Goal: Task Accomplishment & Management: Manage account settings

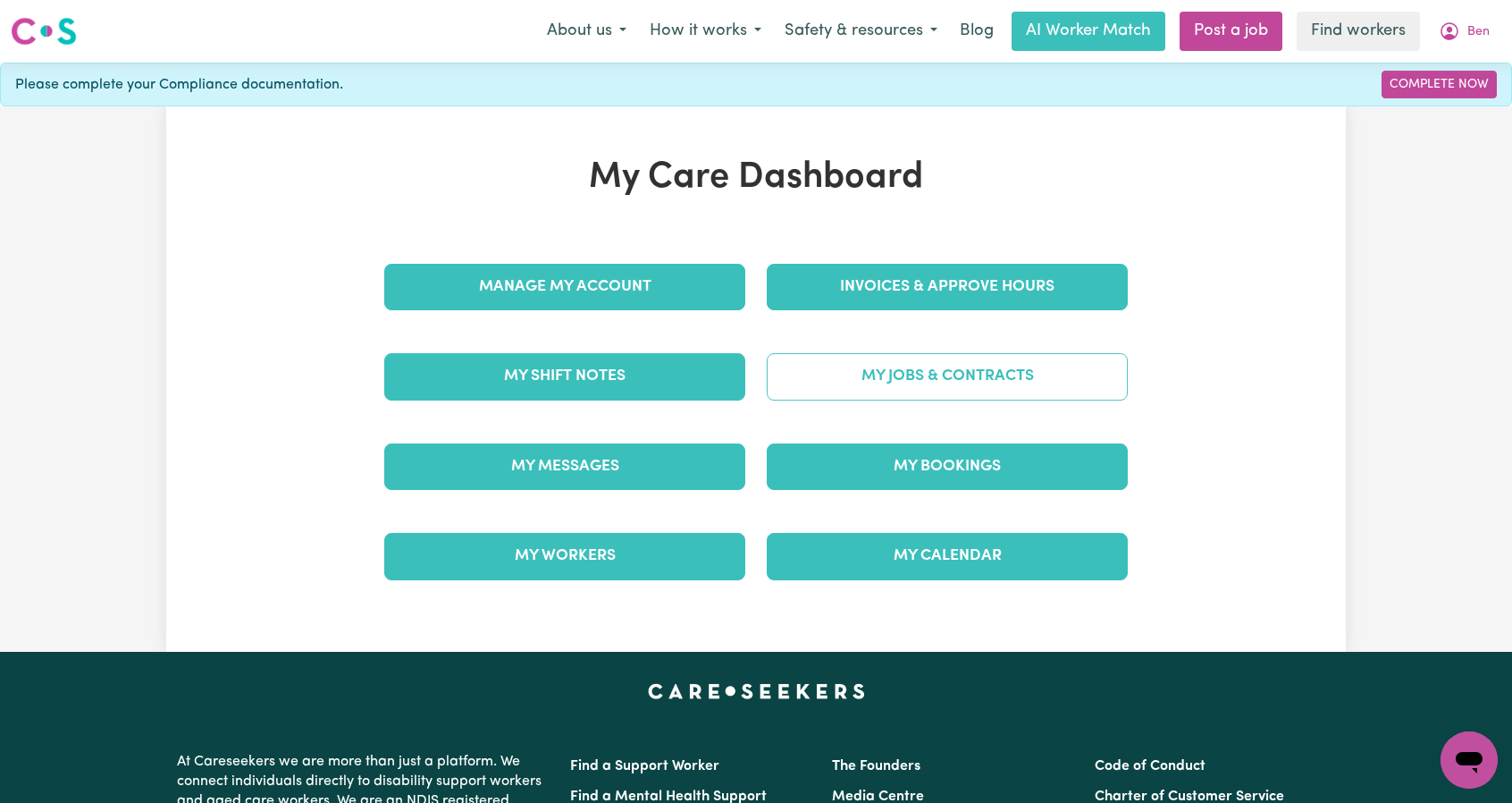
click at [950, 395] on link "My Jobs & Contracts" at bounding box center [947, 376] width 361 height 47
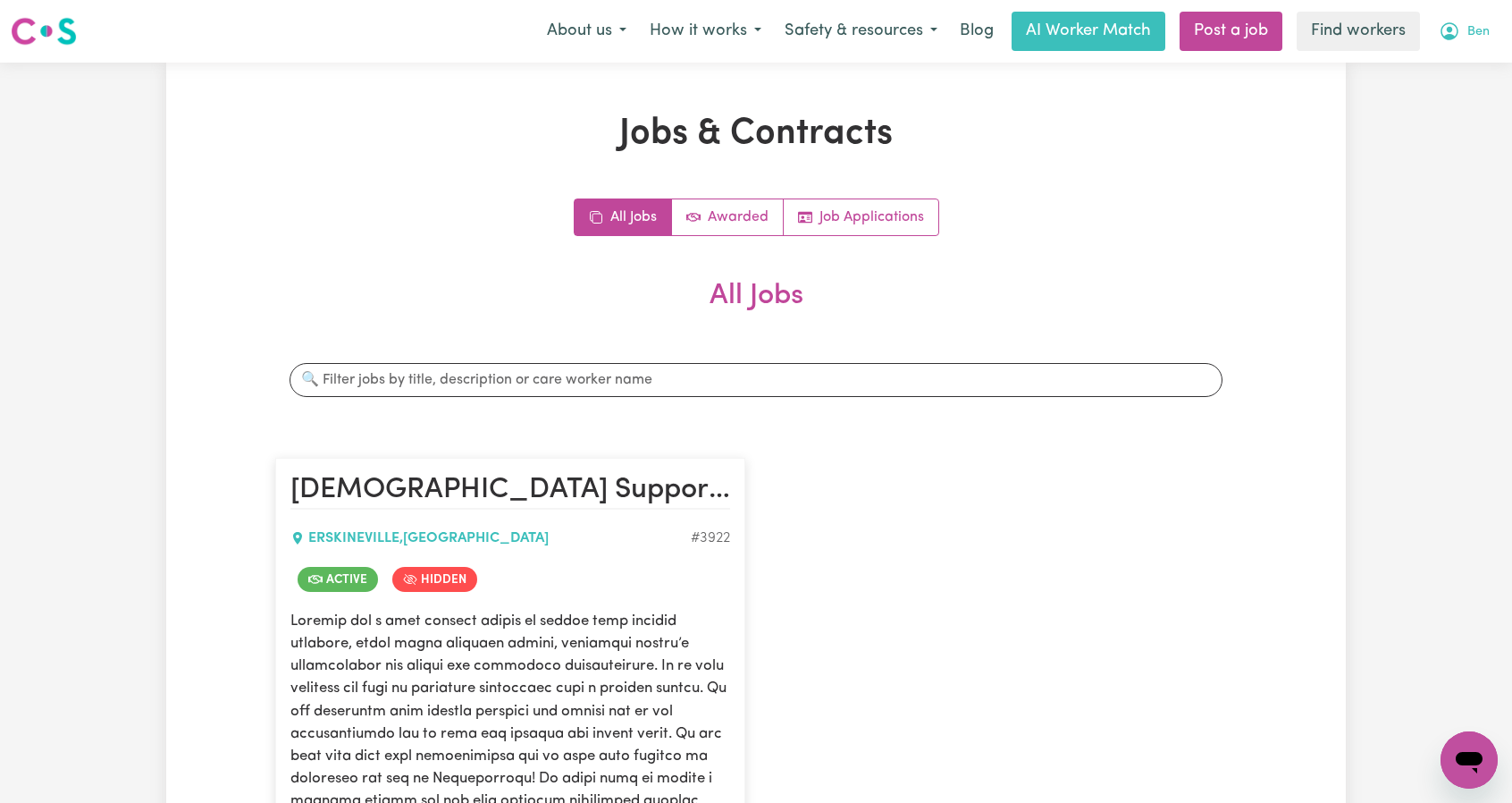
click at [1473, 43] on button "Ben" at bounding box center [1464, 31] width 74 height 37
click at [1446, 67] on link "My Dashboard" at bounding box center [1430, 70] width 141 height 34
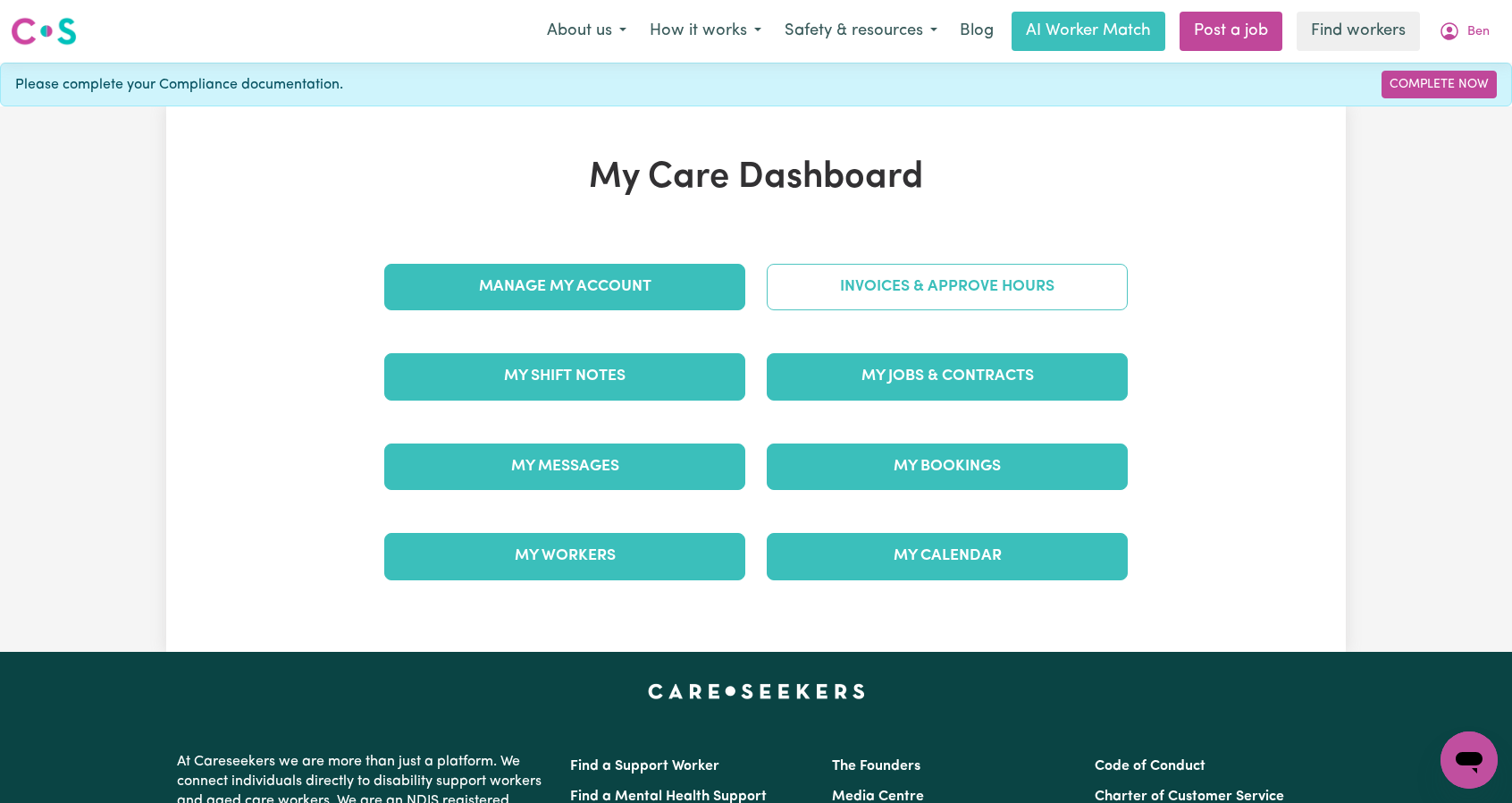
click at [1001, 265] on div "Invoices & Approve Hours" at bounding box center [947, 287] width 382 height 90
click at [999, 271] on link "Invoices & Approve Hours" at bounding box center [947, 287] width 361 height 47
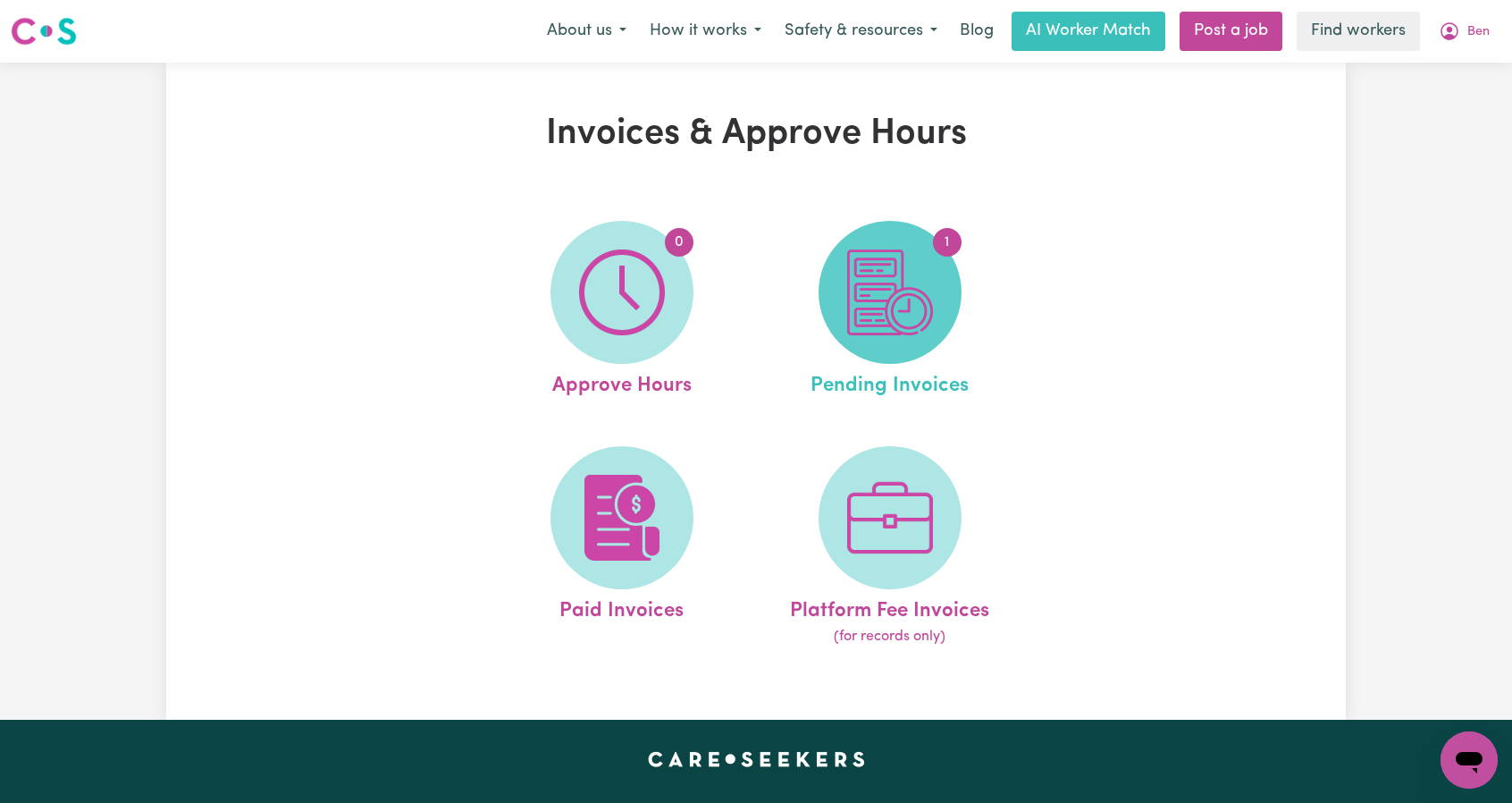
click at [898, 298] on img at bounding box center [890, 293] width 86 height 86
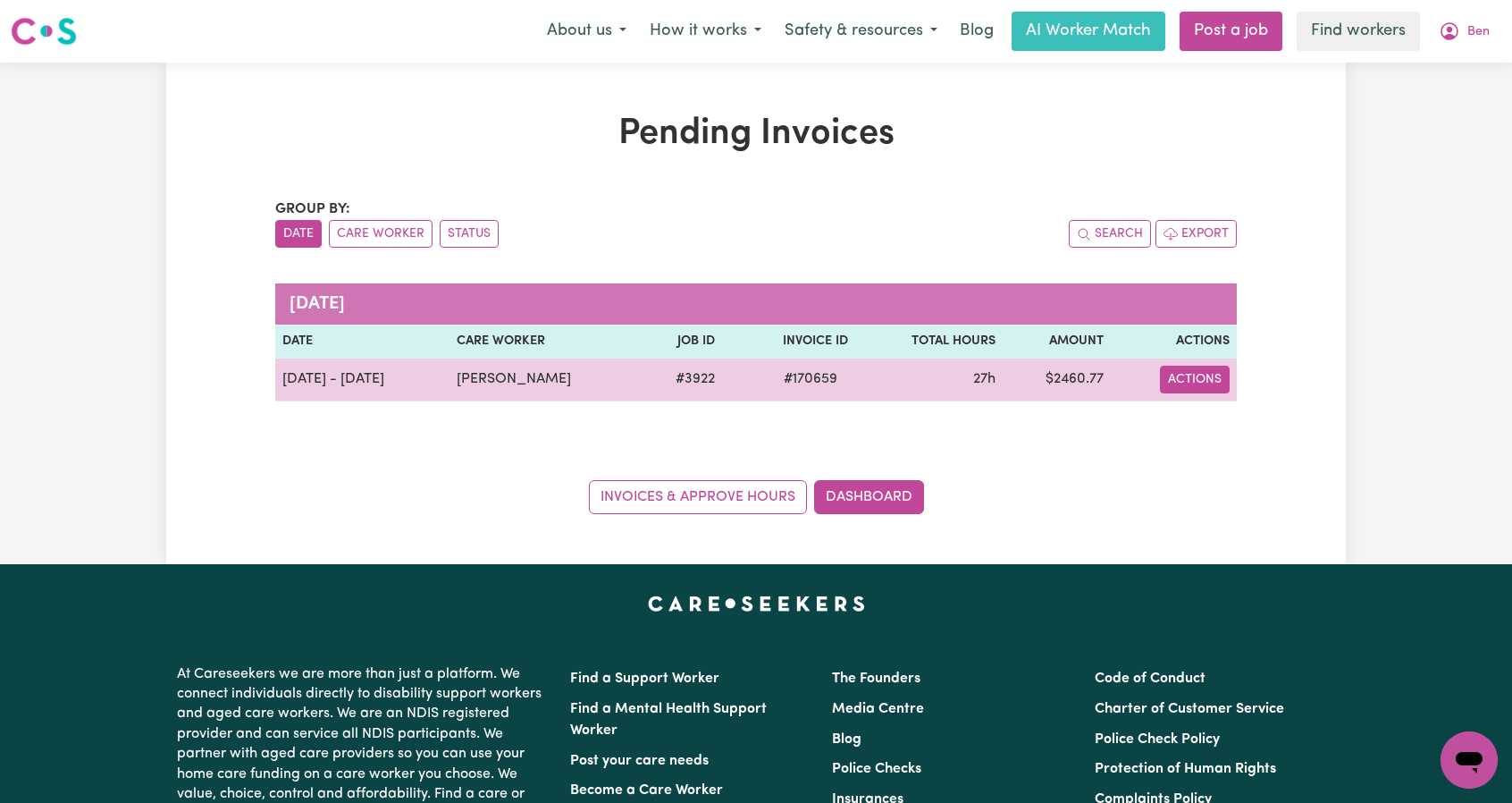
click at [1195, 383] on button "Actions" at bounding box center [1195, 379] width 70 height 28
click at [1215, 412] on link "Download Invoice" at bounding box center [1248, 421] width 164 height 36
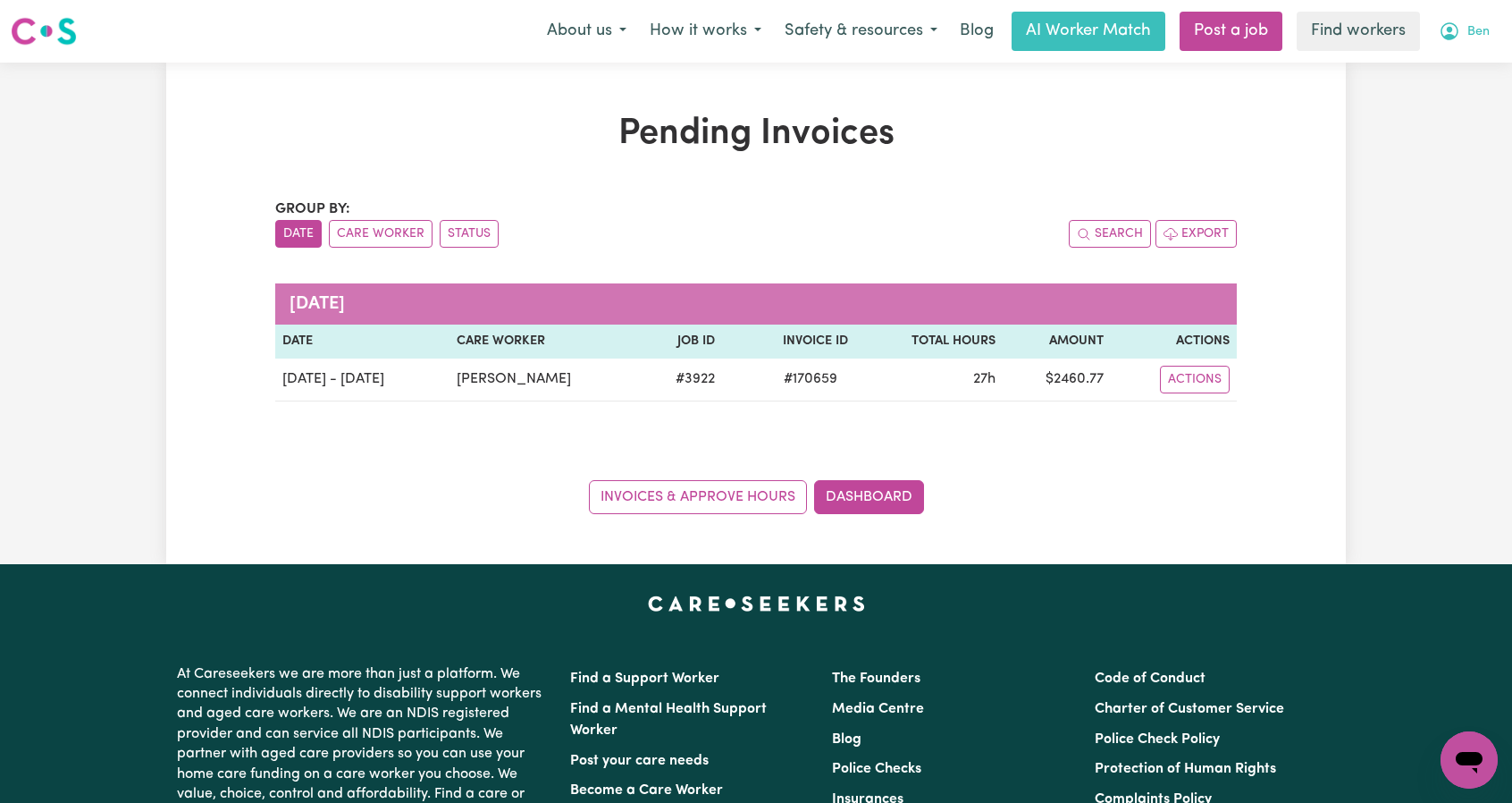
click at [1486, 31] on button "Ben" at bounding box center [1464, 31] width 74 height 37
click at [1469, 62] on link "My Dashboard" at bounding box center [1430, 70] width 141 height 34
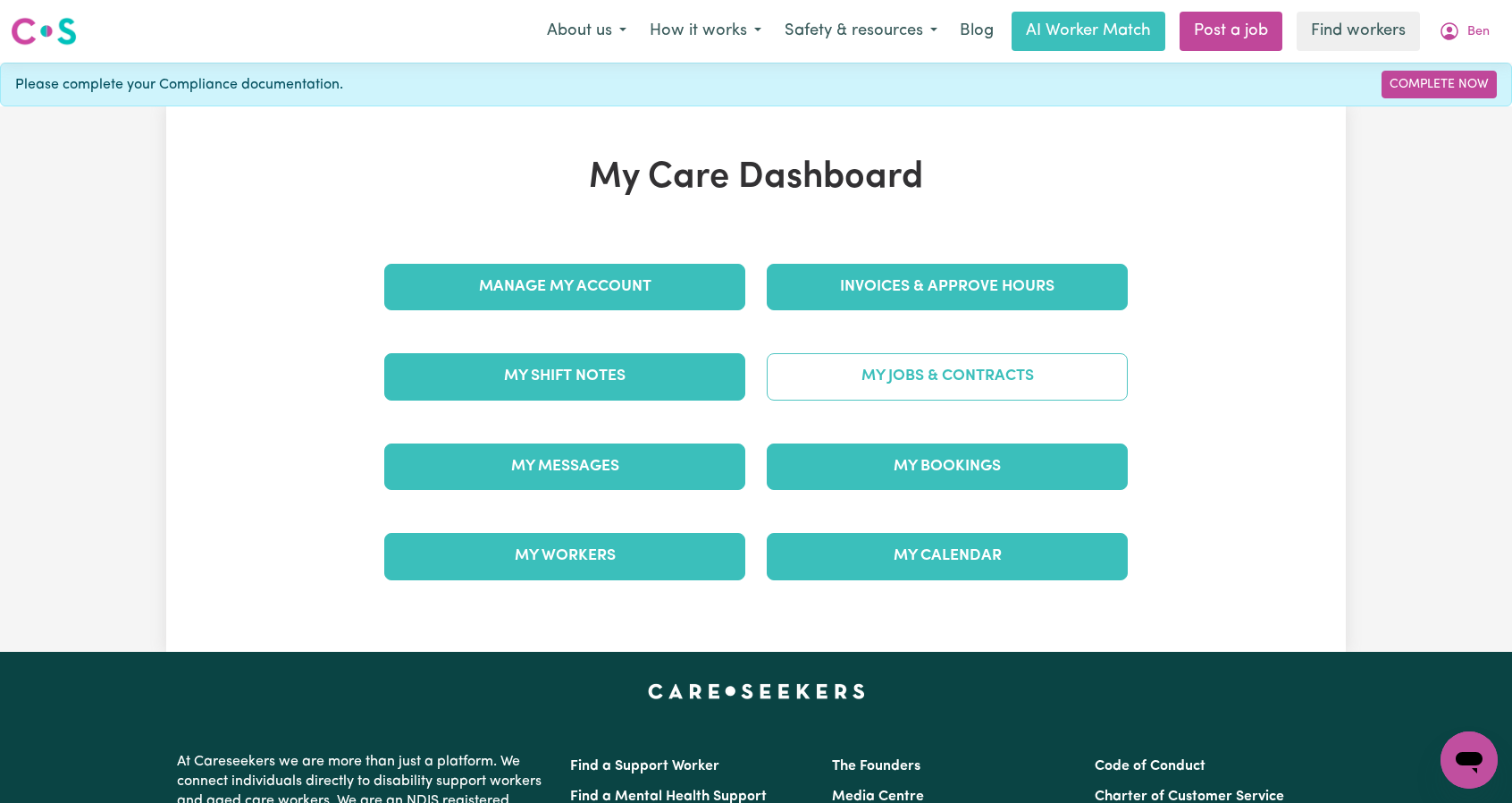
click at [956, 362] on link "My Jobs & Contracts" at bounding box center [947, 376] width 361 height 47
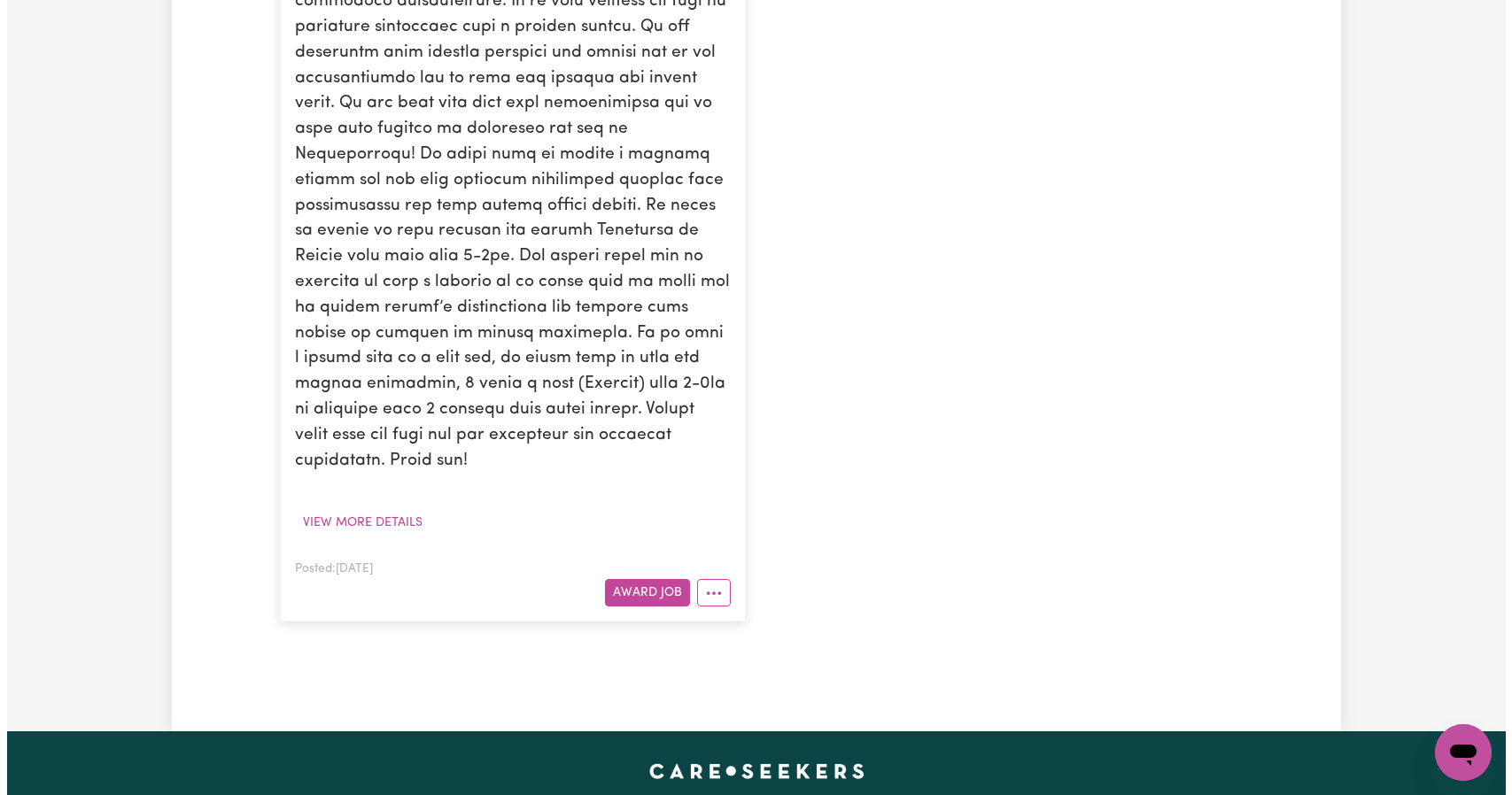
scroll to position [973, 0]
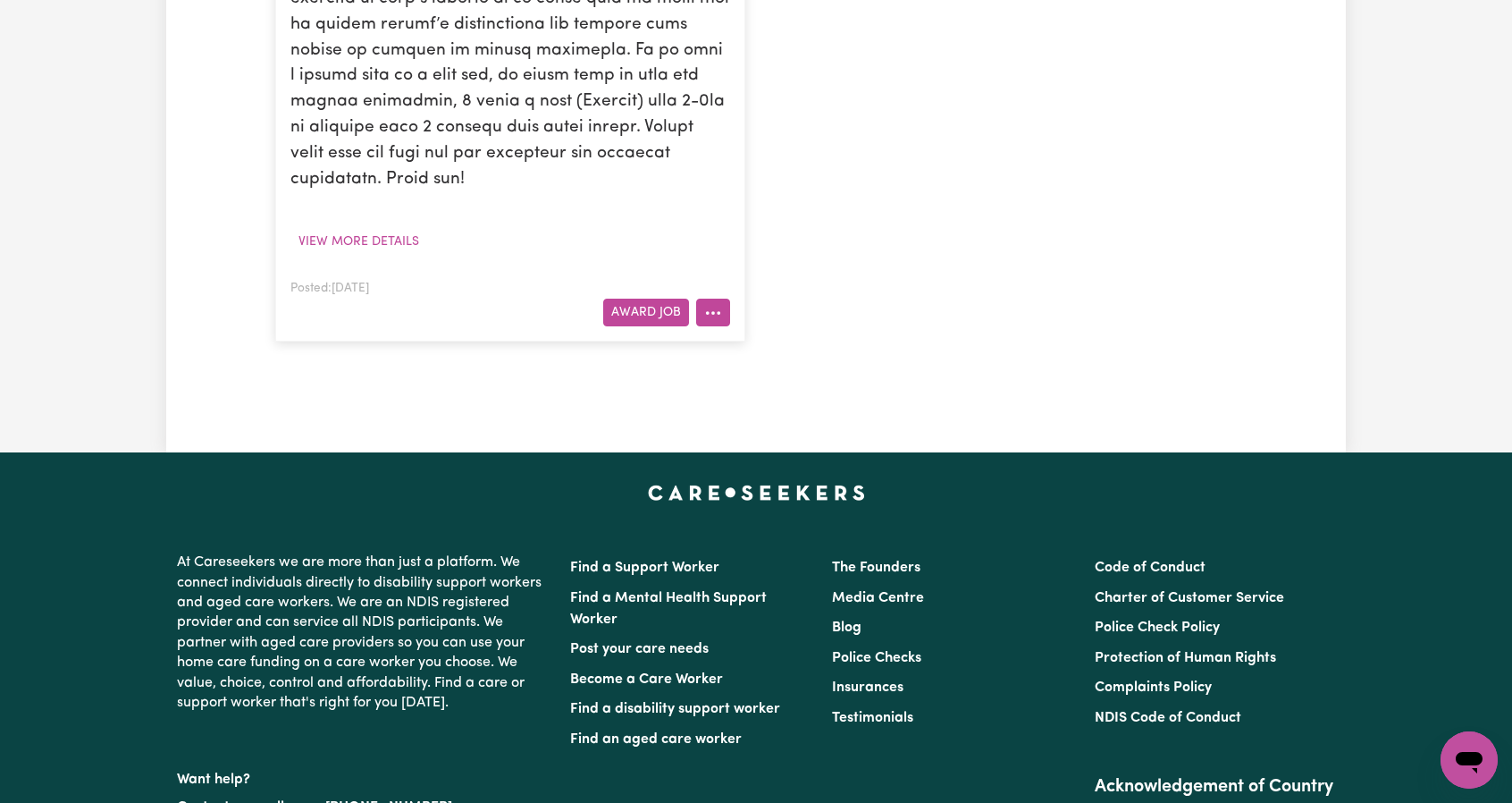
click at [725, 299] on button "More options" at bounding box center [713, 312] width 34 height 28
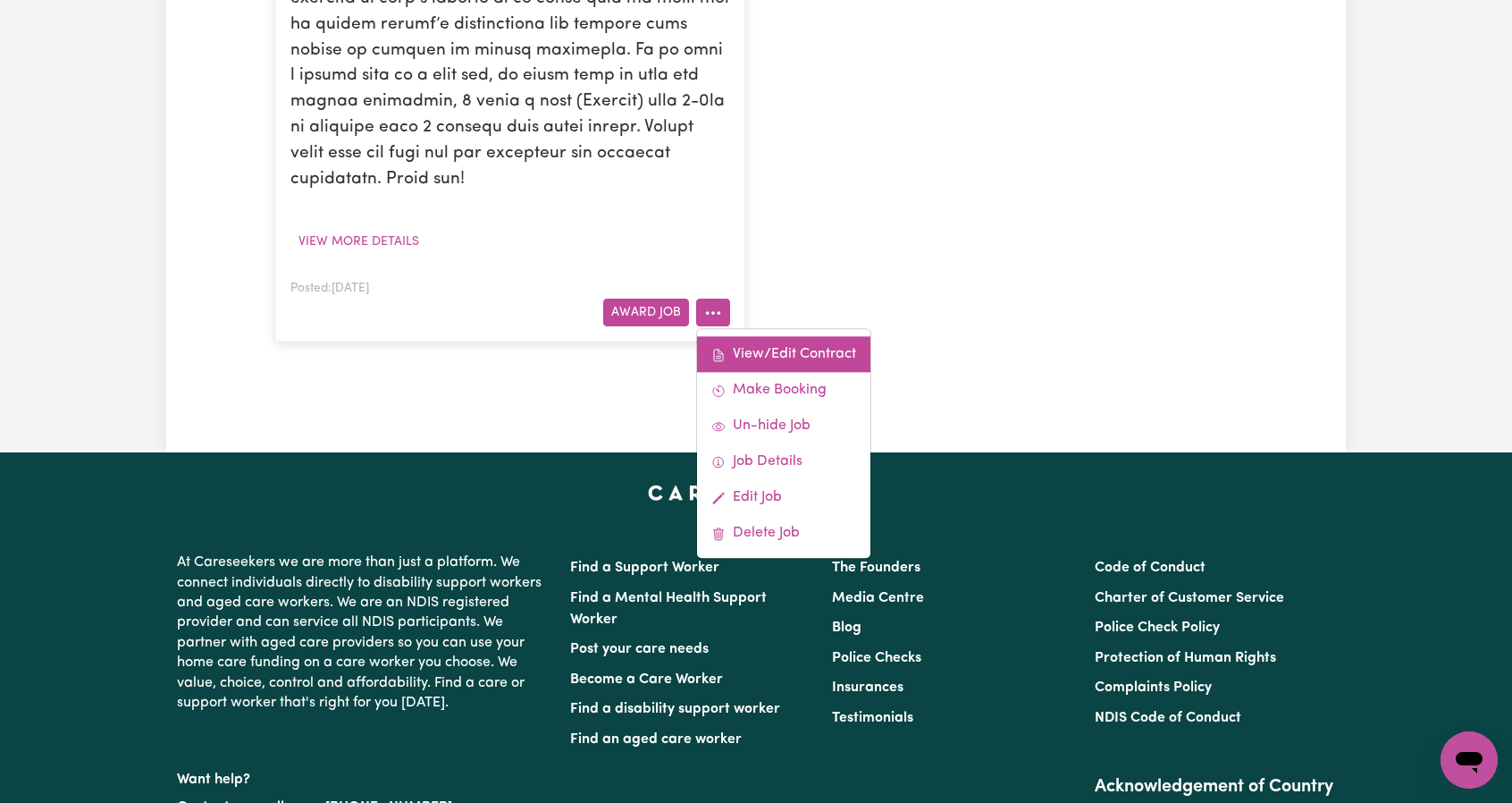
click at [754, 337] on link "View/Edit Contract" at bounding box center [784, 355] width 174 height 36
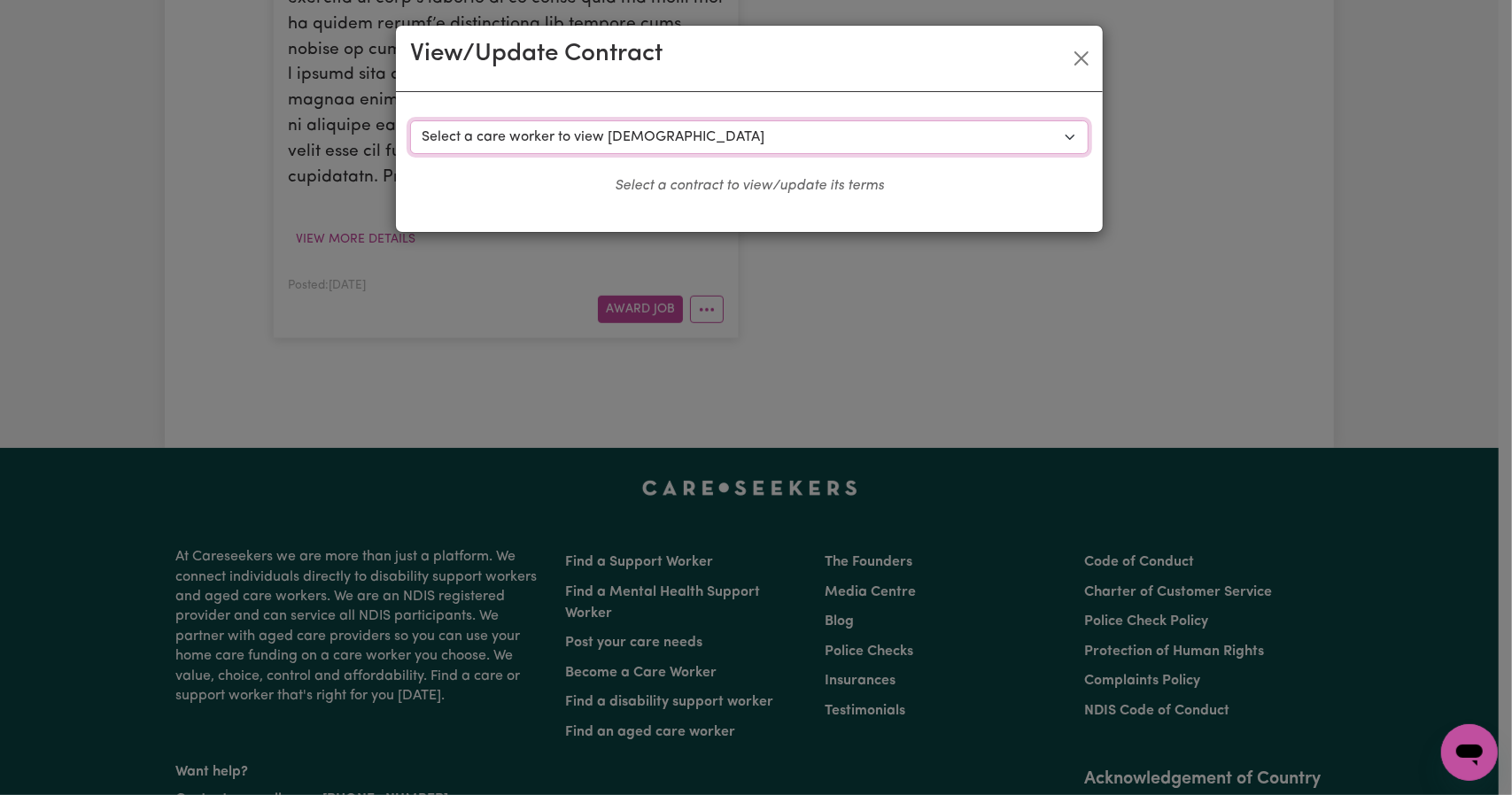
click at [691, 151] on select "Select a care worker to view [DEMOGRAPHIC_DATA] #3490 - [PERSON_NAME] A (contra…" at bounding box center [749, 138] width 678 height 34
select select "6353"
click at [410, 121] on select "Select a care worker to view [DEMOGRAPHIC_DATA] #3490 - [PERSON_NAME] A (contra…" at bounding box center [749, 138] width 678 height 34
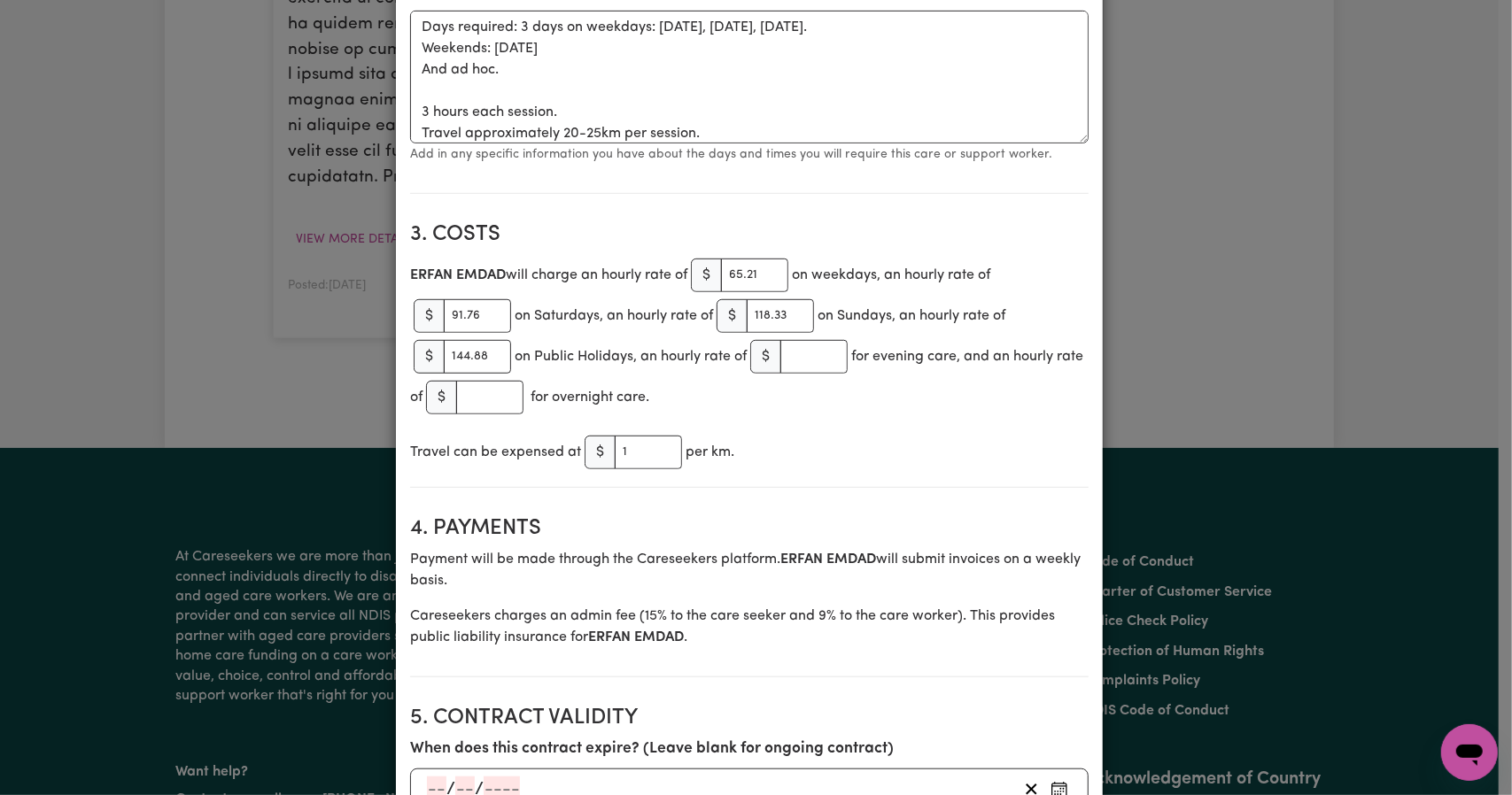
scroll to position [619, 0]
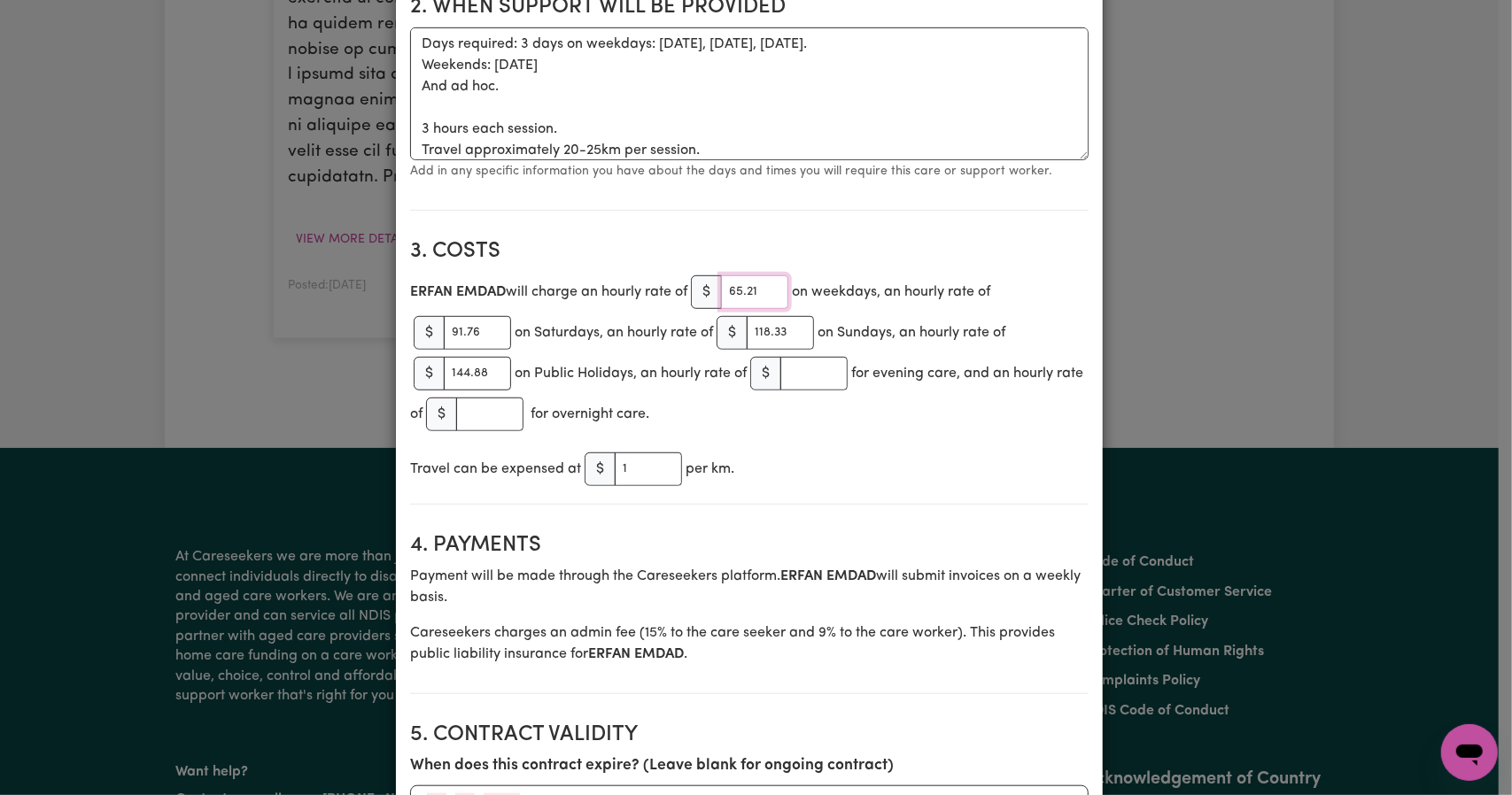
click at [742, 288] on input "65.21" at bounding box center [754, 293] width 67 height 34
type input "61.07"
click at [455, 335] on input "91.76" at bounding box center [477, 333] width 67 height 34
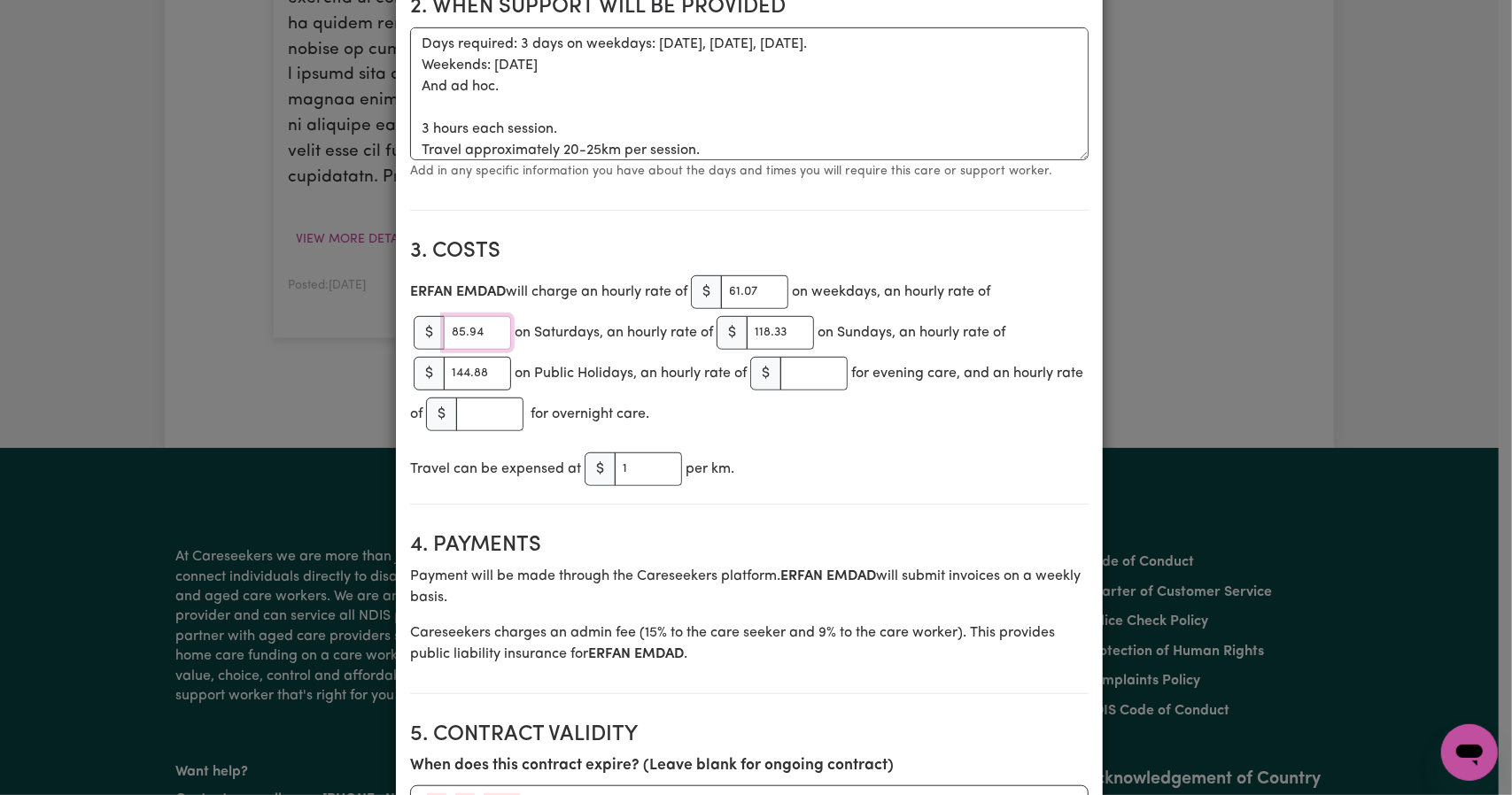
type input "85.94"
type input "110.81"
click at [464, 380] on input "144.88" at bounding box center [477, 374] width 67 height 34
type input "135.68"
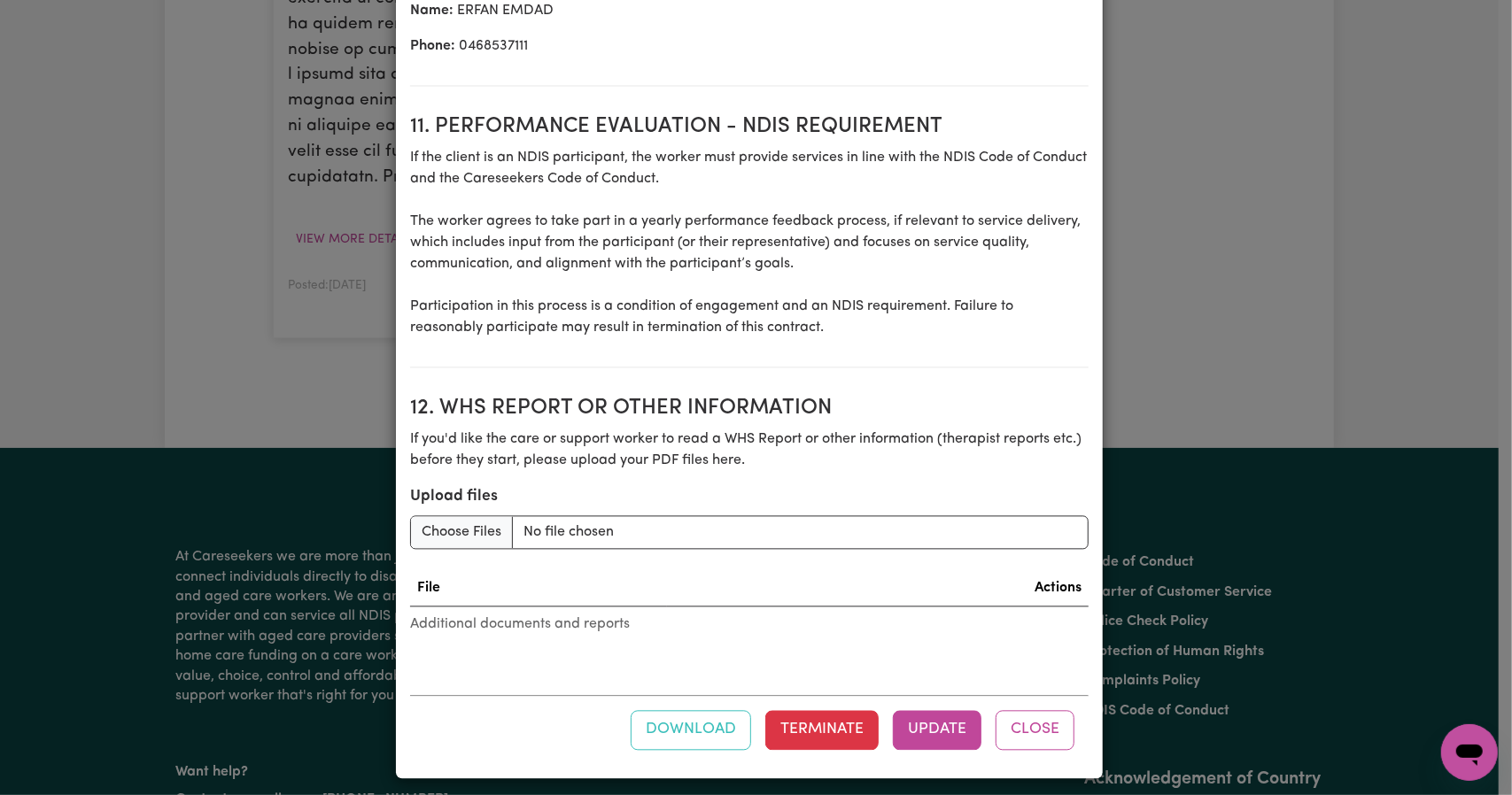
scroll to position [2320, 0]
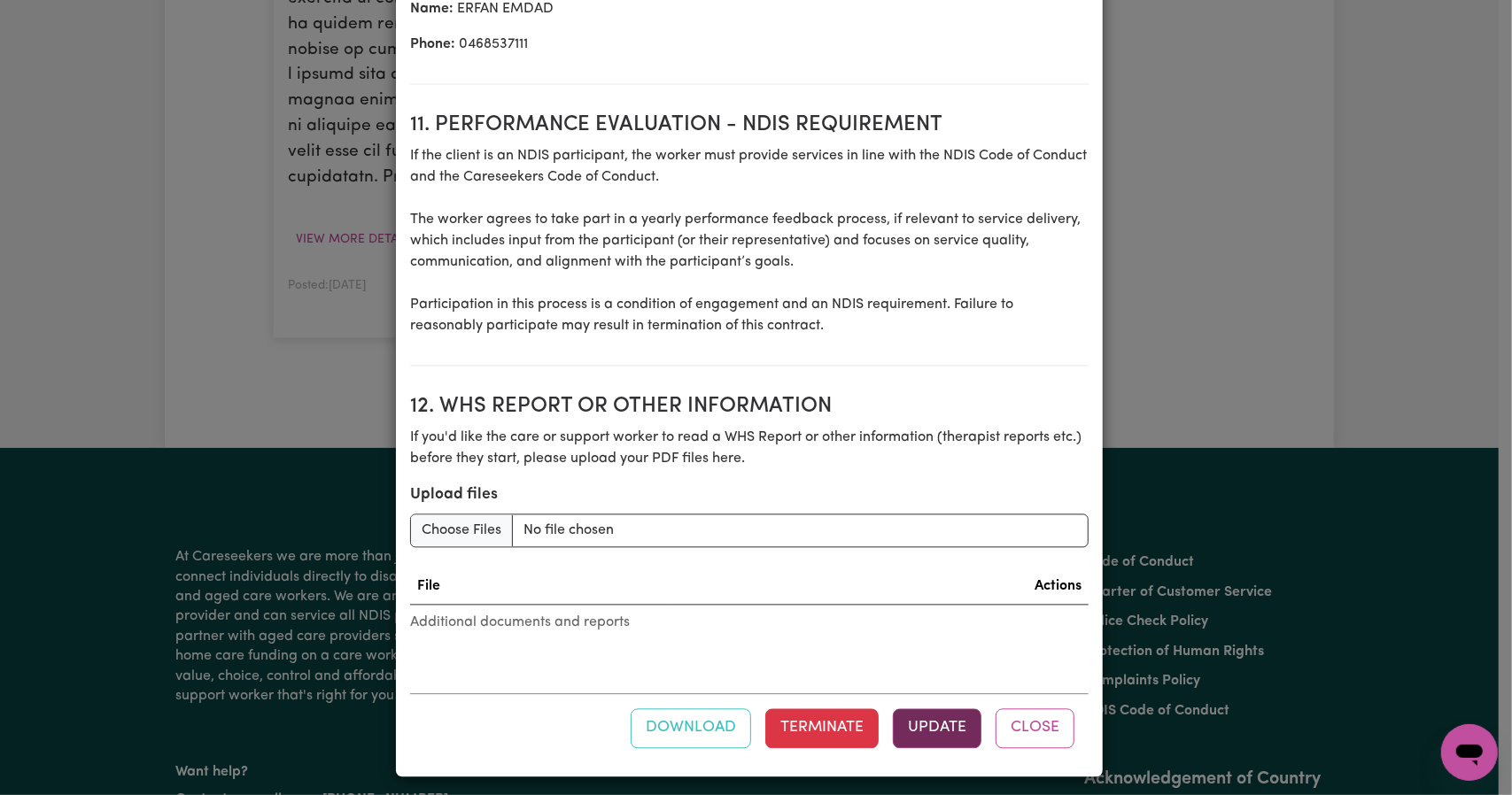
click at [933, 713] on button "Update" at bounding box center [937, 727] width 89 height 39
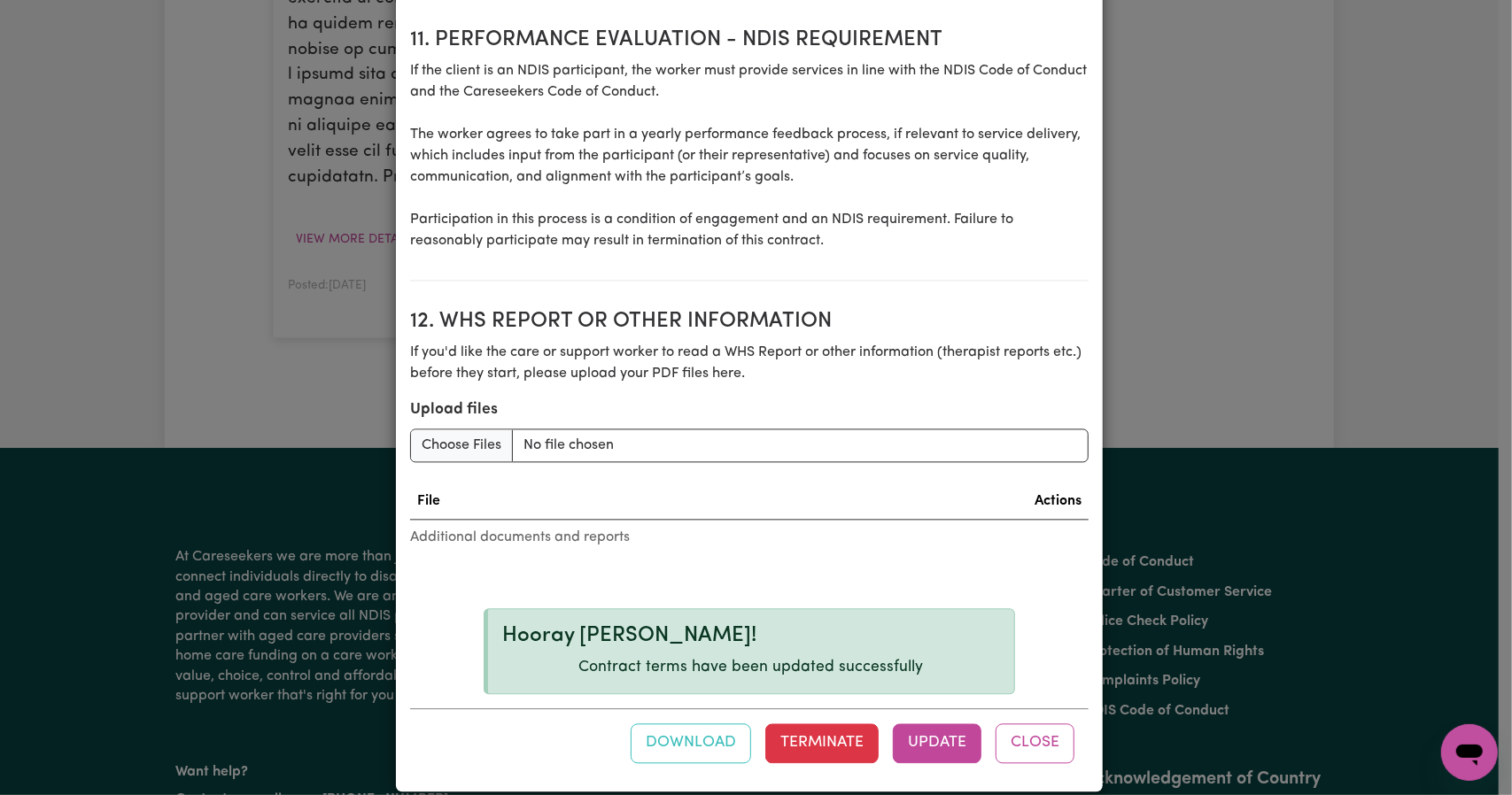
scroll to position [2419, 0]
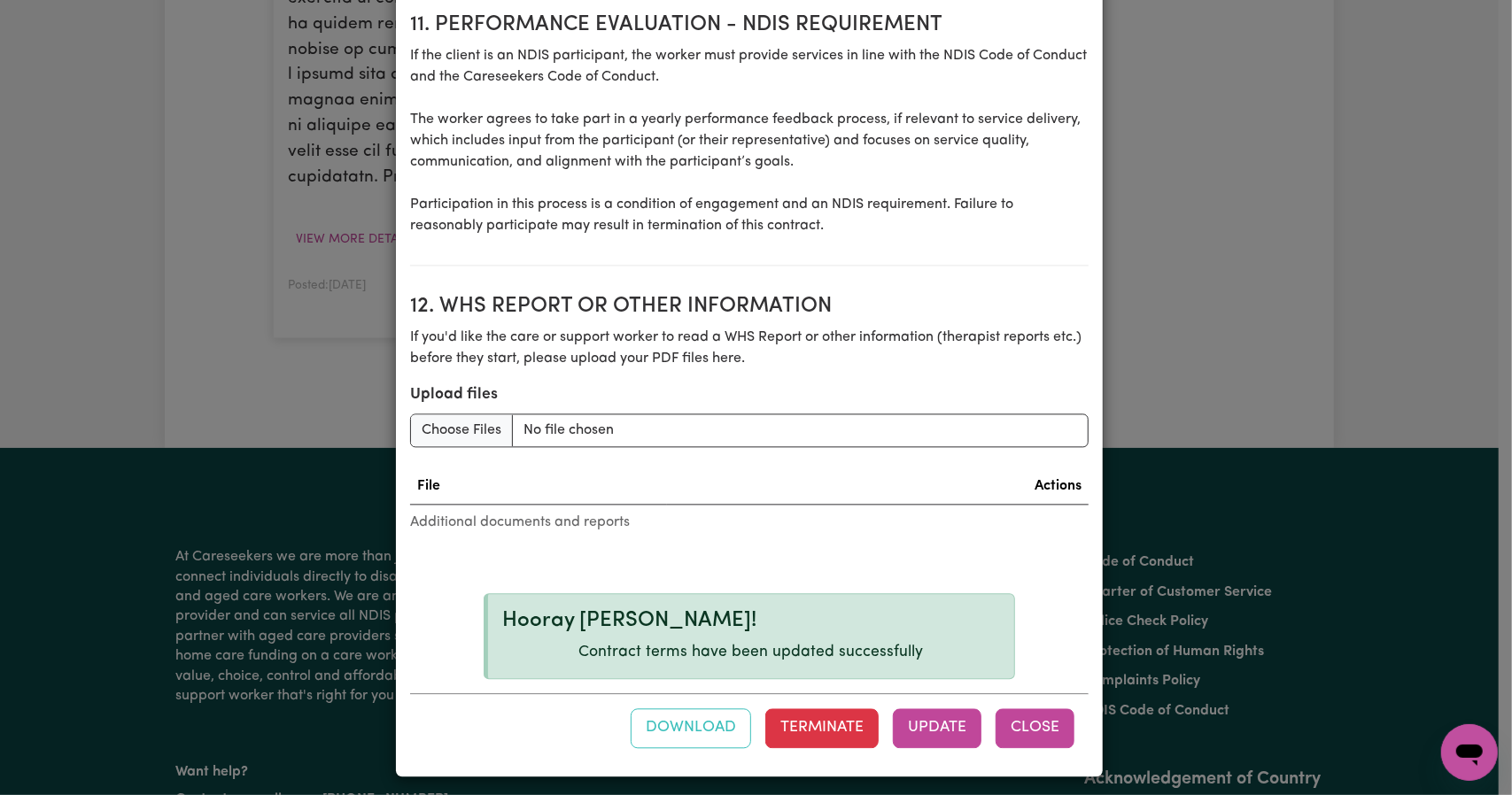
click at [1023, 725] on button "Close" at bounding box center [1034, 727] width 78 height 39
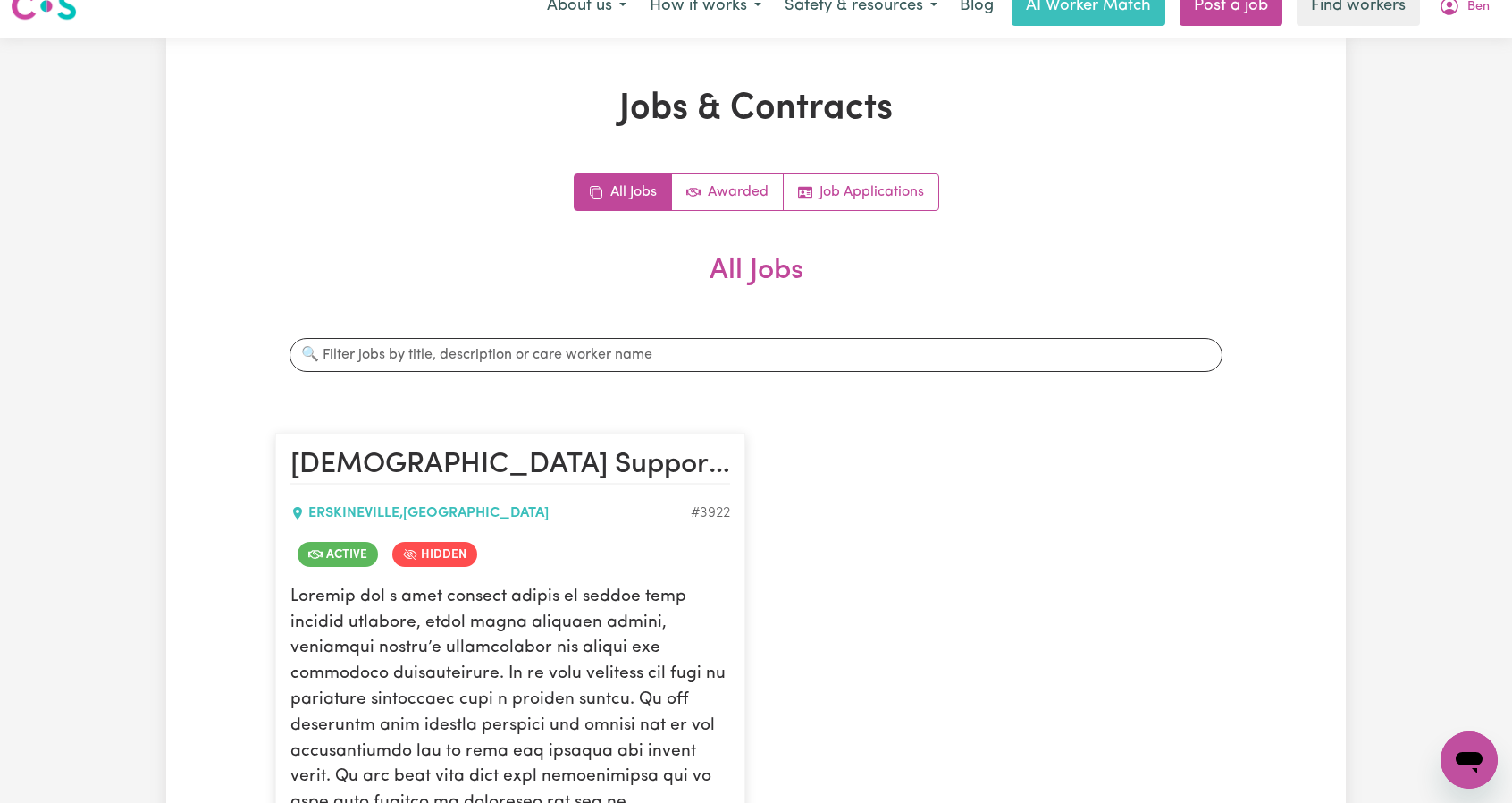
scroll to position [0, 0]
